Goal: Information Seeking & Learning: Compare options

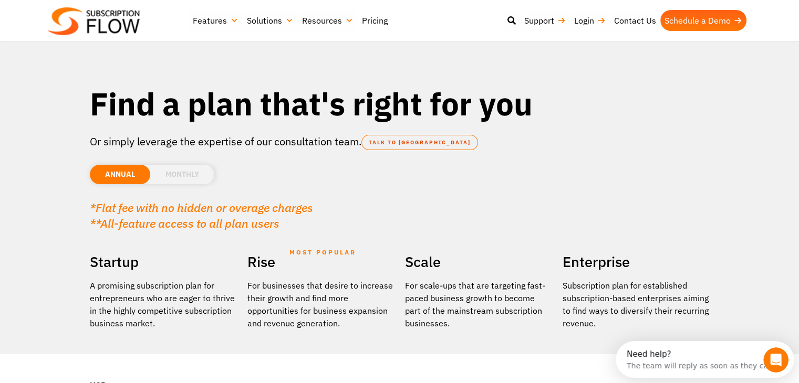
click at [187, 177] on li "MONTHLY" at bounding box center [182, 174] width 64 height 19
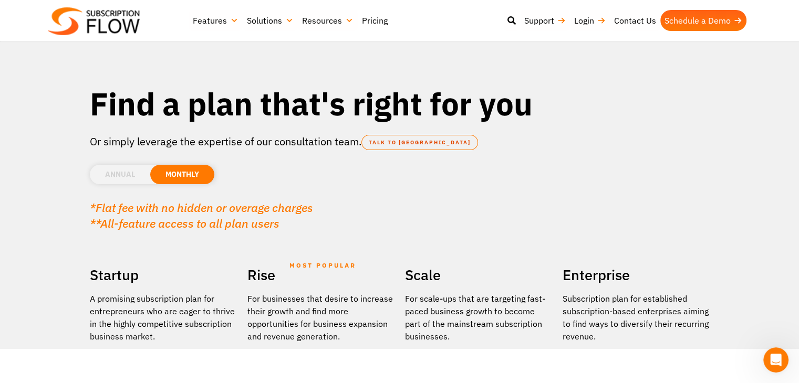
drag, startPoint x: 124, startPoint y: 176, endPoint x: 141, endPoint y: 175, distance: 16.3
click at [125, 175] on li "ANNUAL" at bounding box center [120, 174] width 60 height 19
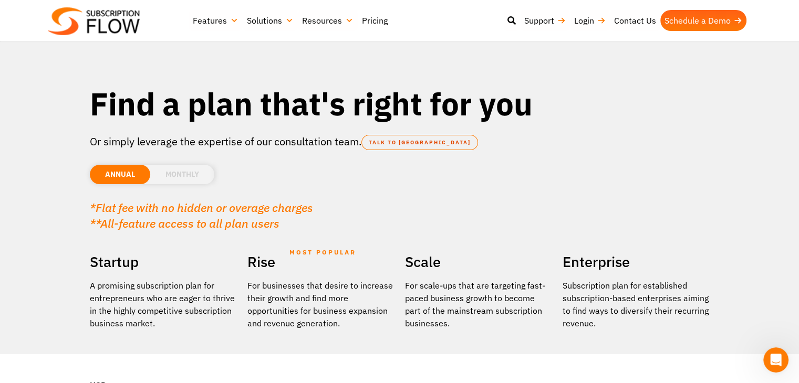
click at [185, 180] on li "MONTHLY" at bounding box center [182, 174] width 64 height 19
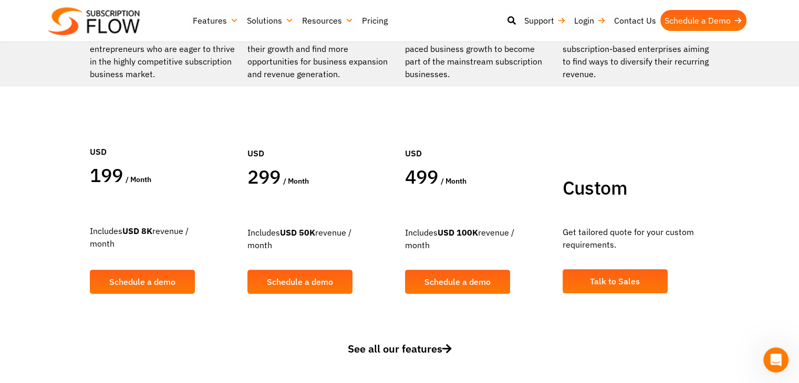
scroll to position [53, 0]
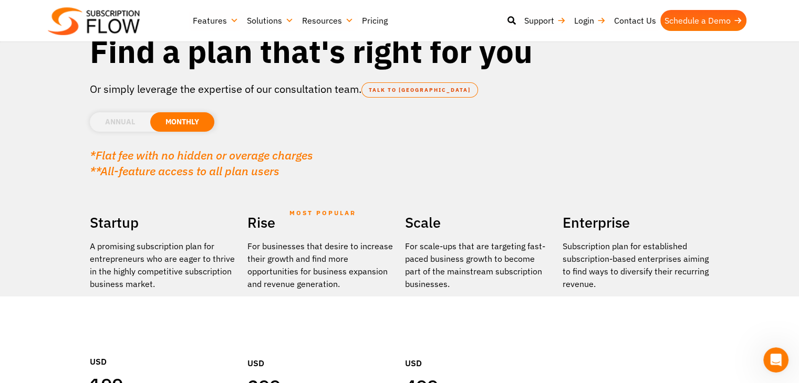
click at [116, 122] on li "ANNUAL" at bounding box center [120, 121] width 60 height 19
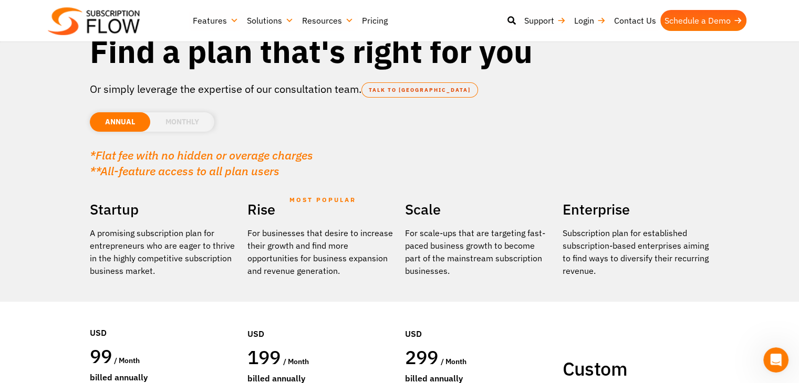
drag, startPoint x: 158, startPoint y: 119, endPoint x: 165, endPoint y: 118, distance: 6.9
click at [158, 118] on li "MONTHLY" at bounding box center [182, 121] width 64 height 19
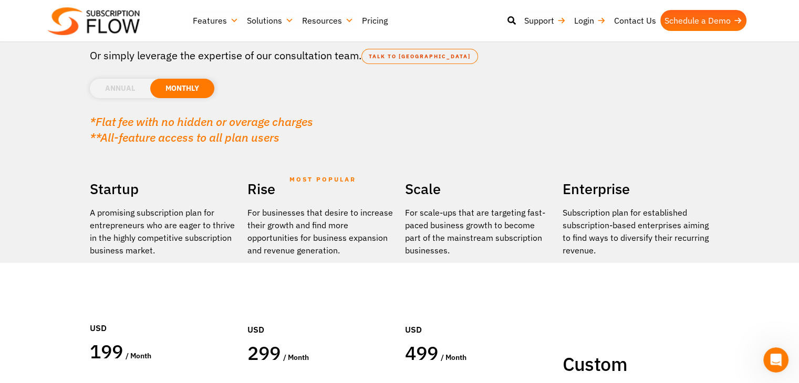
scroll to position [105, 0]
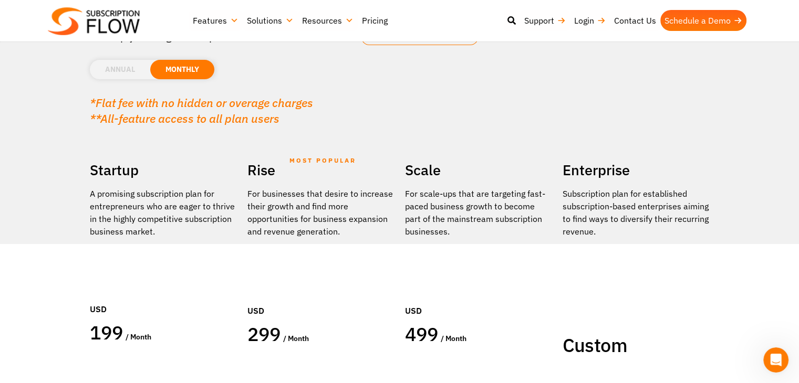
click at [112, 65] on li "ANNUAL" at bounding box center [120, 69] width 60 height 19
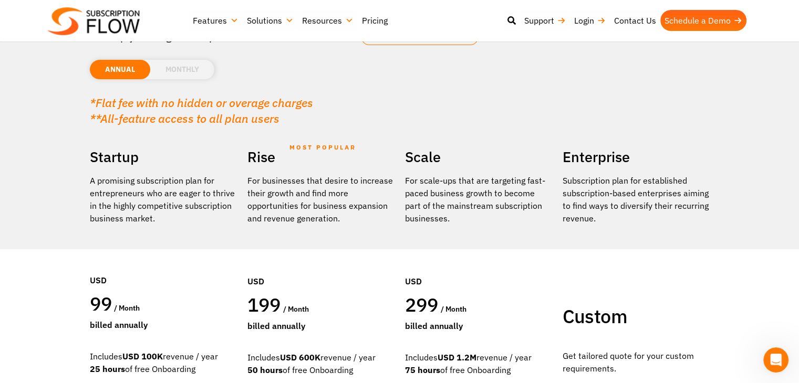
drag, startPoint x: 172, startPoint y: 66, endPoint x: 177, endPoint y: 64, distance: 5.7
click at [172, 65] on li "MONTHLY" at bounding box center [182, 69] width 64 height 19
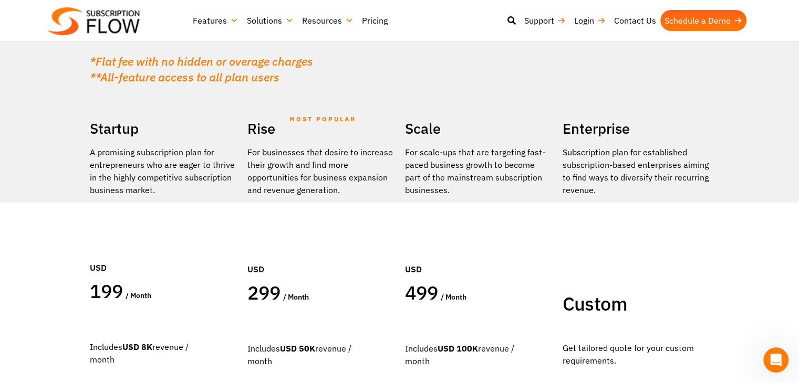
scroll to position [0, 0]
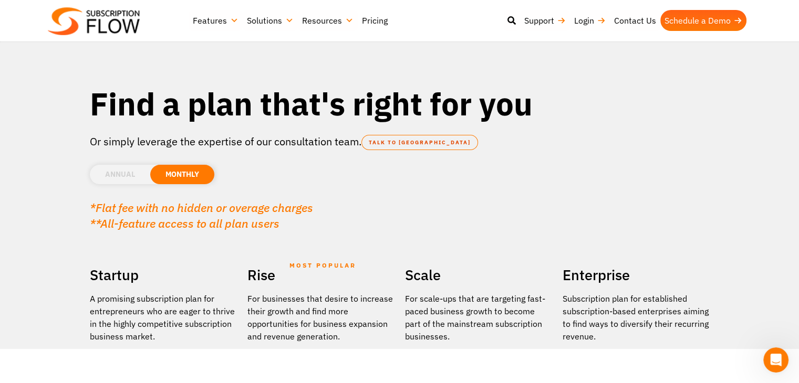
click at [120, 169] on li "ANNUAL" at bounding box center [120, 174] width 60 height 19
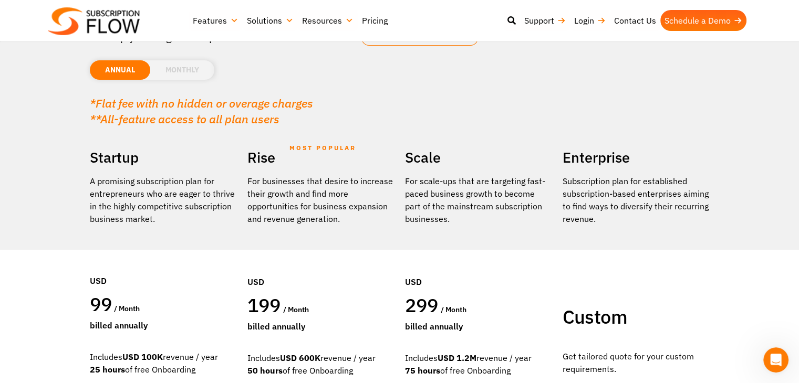
scroll to position [105, 0]
